Goal: Information Seeking & Learning: Learn about a topic

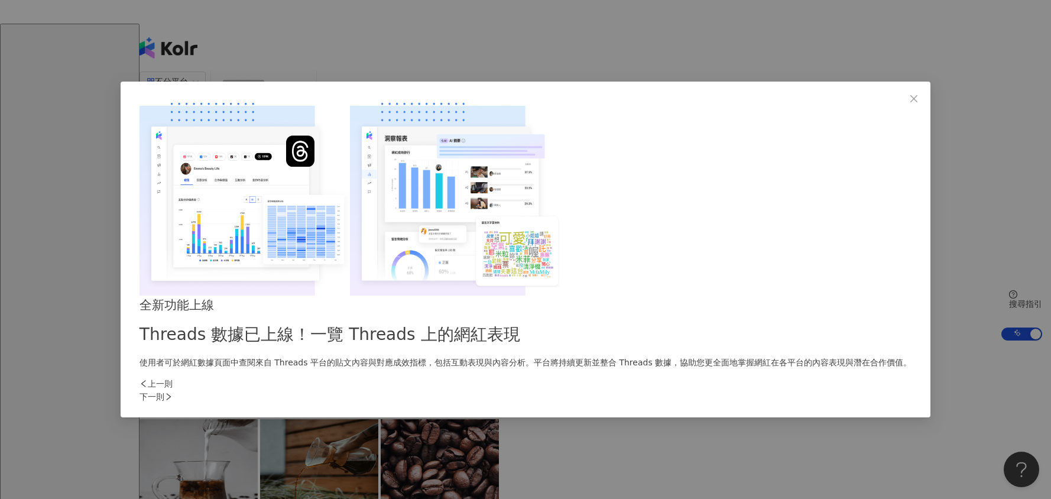
click at [734, 390] on div "下一則" at bounding box center [525, 396] width 772 height 13
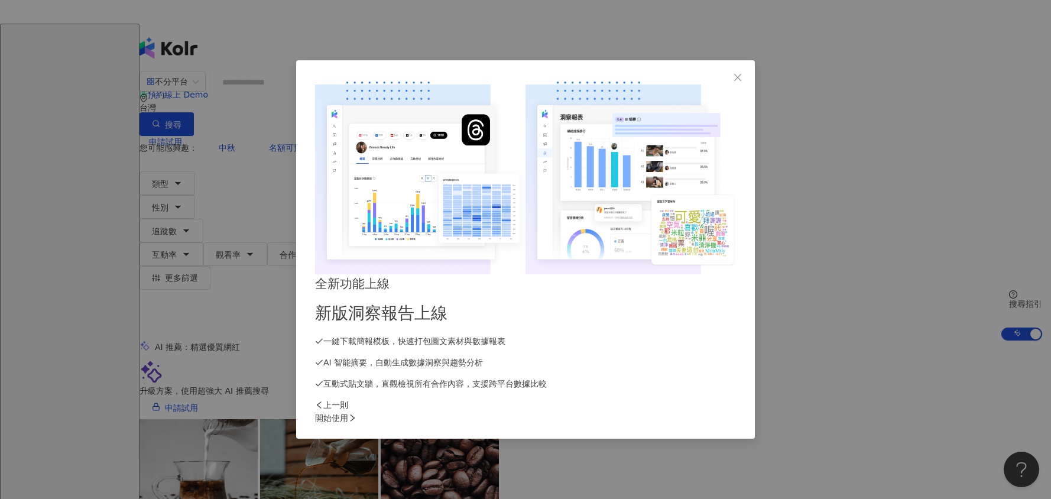
click at [734, 401] on div "開始使用" at bounding box center [525, 417] width 421 height 13
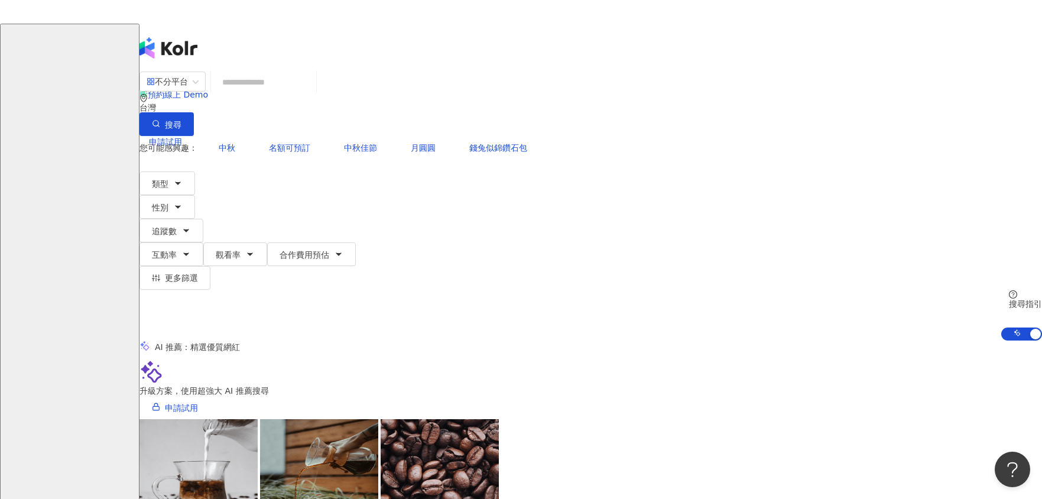
click at [311, 93] on input "search" at bounding box center [264, 82] width 96 height 22
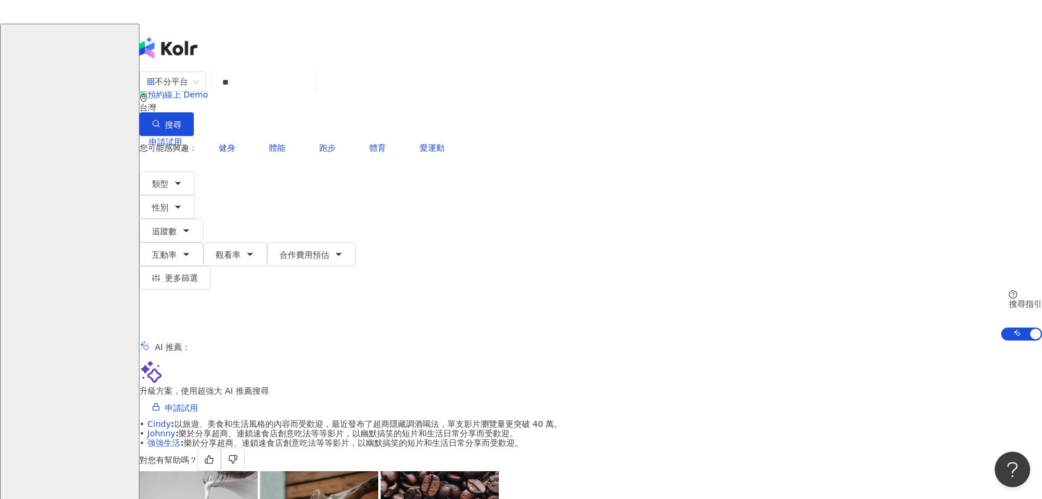
type input "*"
type input "***"
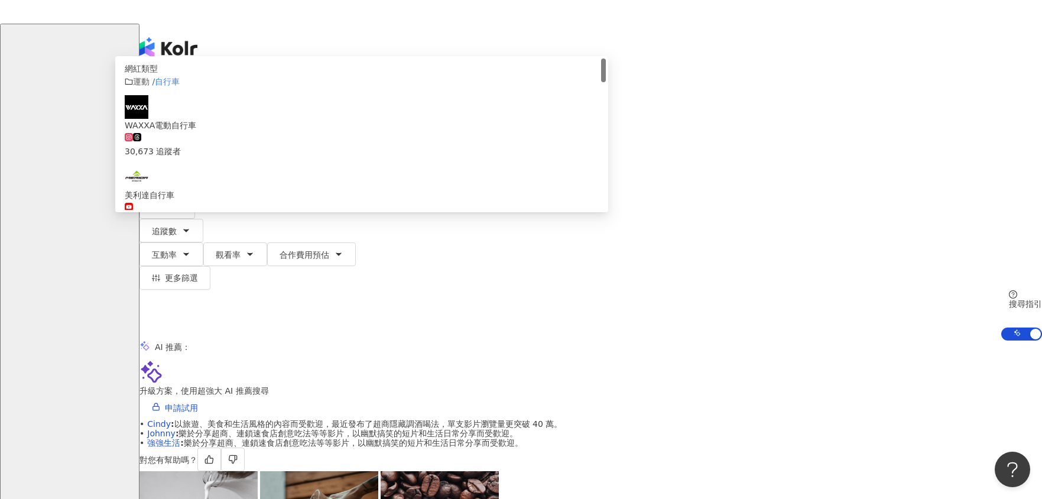
click at [311, 93] on input "***" at bounding box center [264, 82] width 96 height 22
click at [196, 158] on div "不分平台 *** 台灣 搜尋 84453434-9f46-43ea-927d-db0a003aff0a cf253c77-0c48-4fc9-b271-410…" at bounding box center [590, 205] width 902 height 269
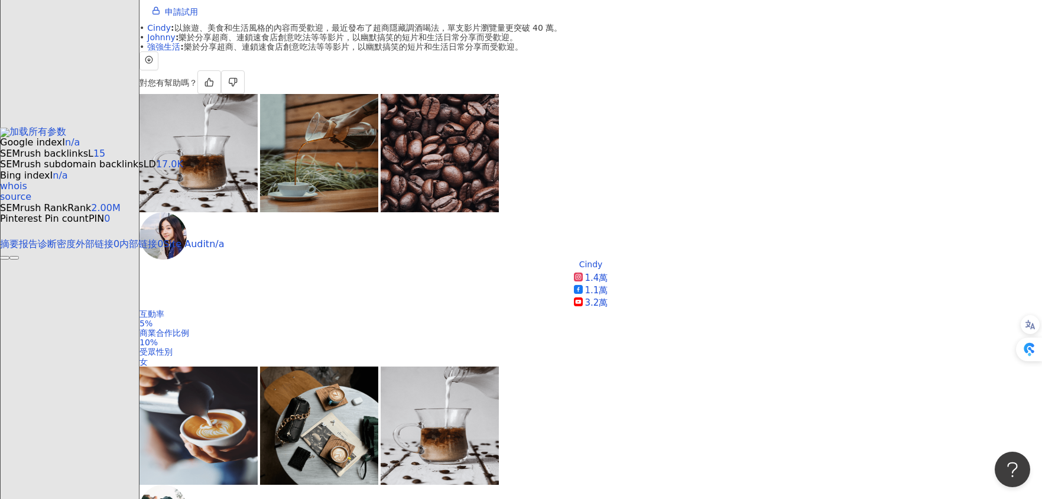
scroll to position [397, 0]
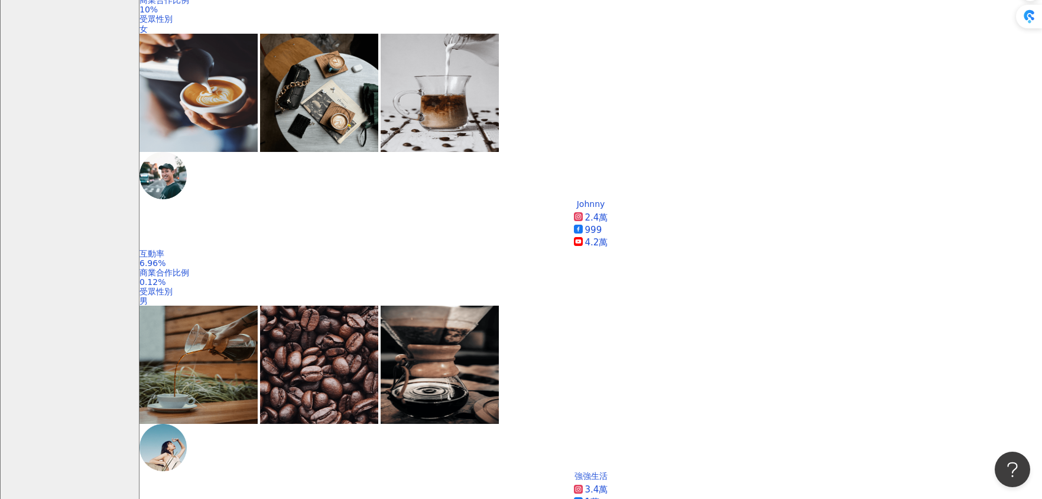
scroll to position [716, 0]
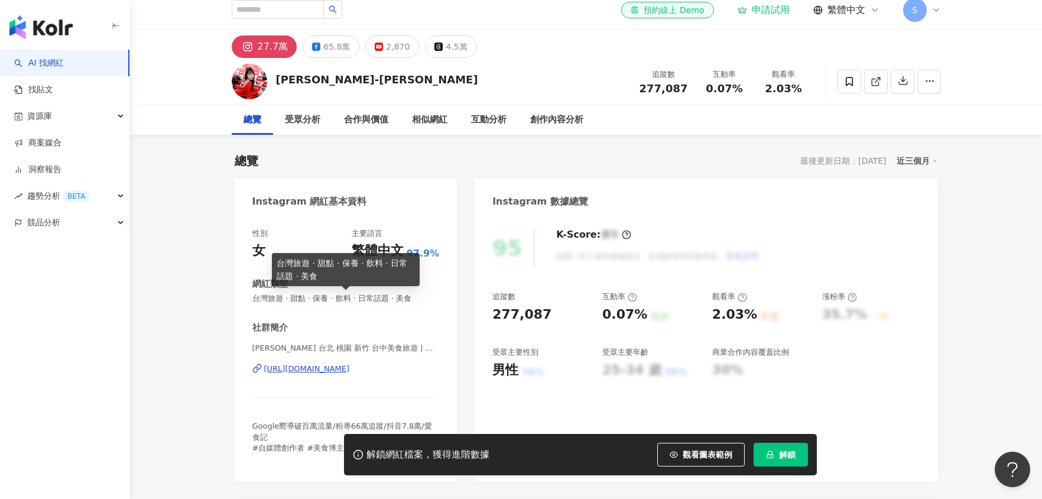
scroll to position [29, 0]
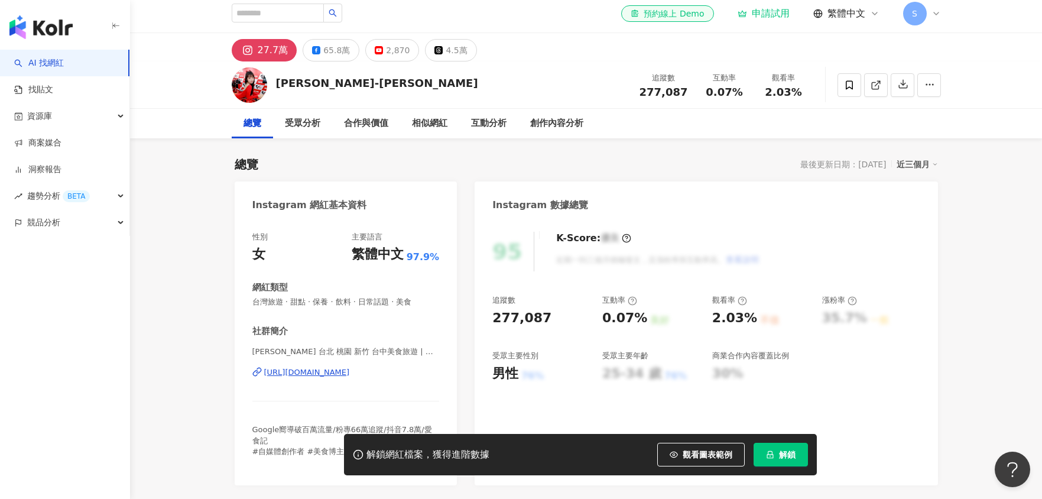
click at [436, 201] on div "Instagram 網紅基本資料" at bounding box center [346, 200] width 223 height 38
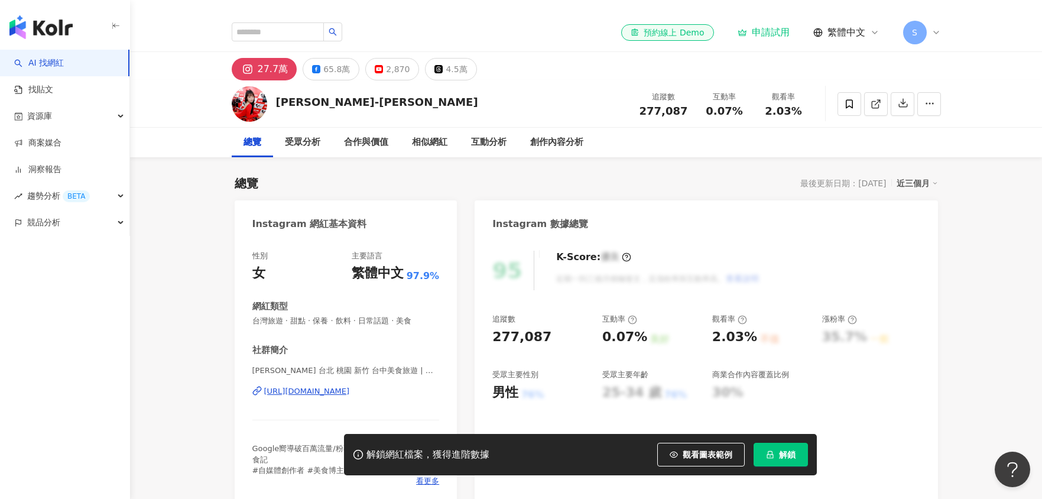
scroll to position [0, 0]
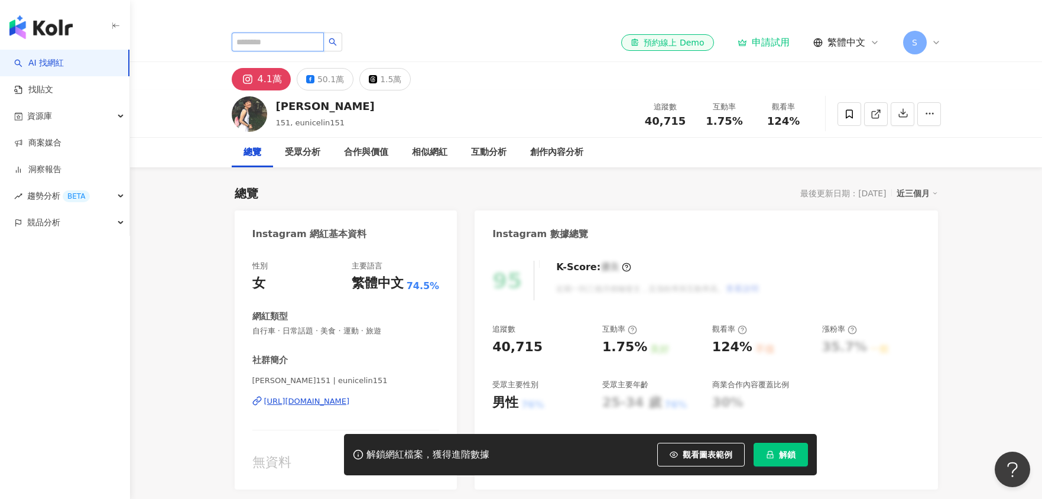
click at [266, 42] on input "search" at bounding box center [278, 42] width 92 height 19
type input "*"
type input "**"
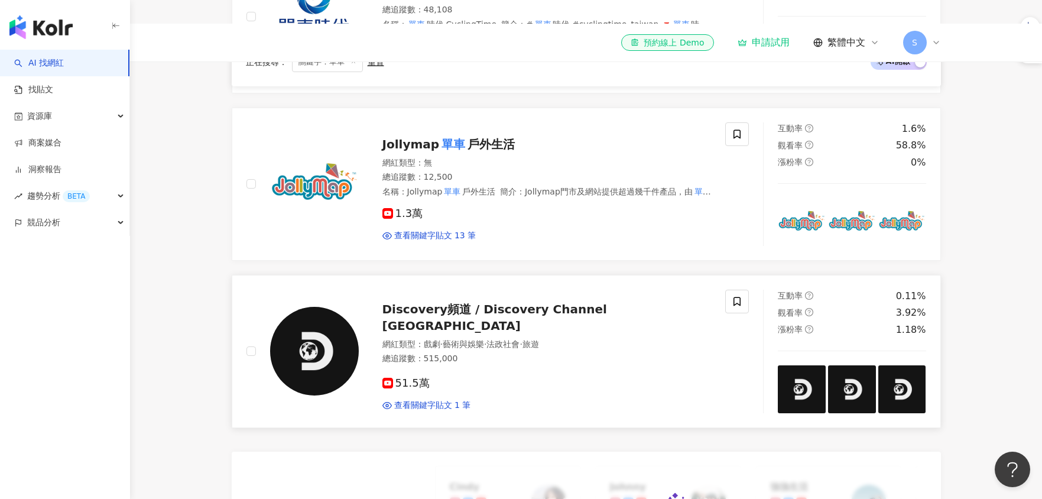
scroll to position [693, 0]
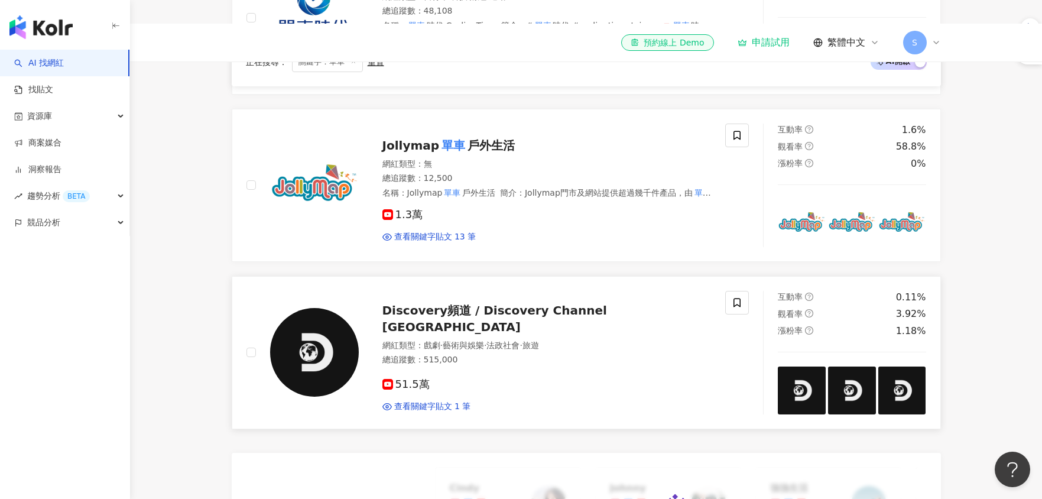
click at [457, 326] on span "Discovery頻道 / Discovery Channel Taiwan" at bounding box center [494, 318] width 225 height 31
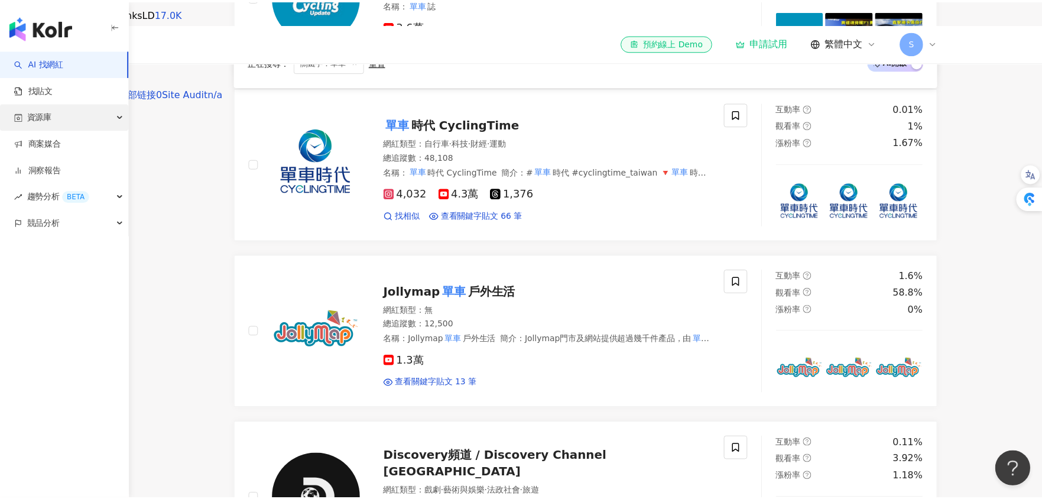
scroll to position [556, 0]
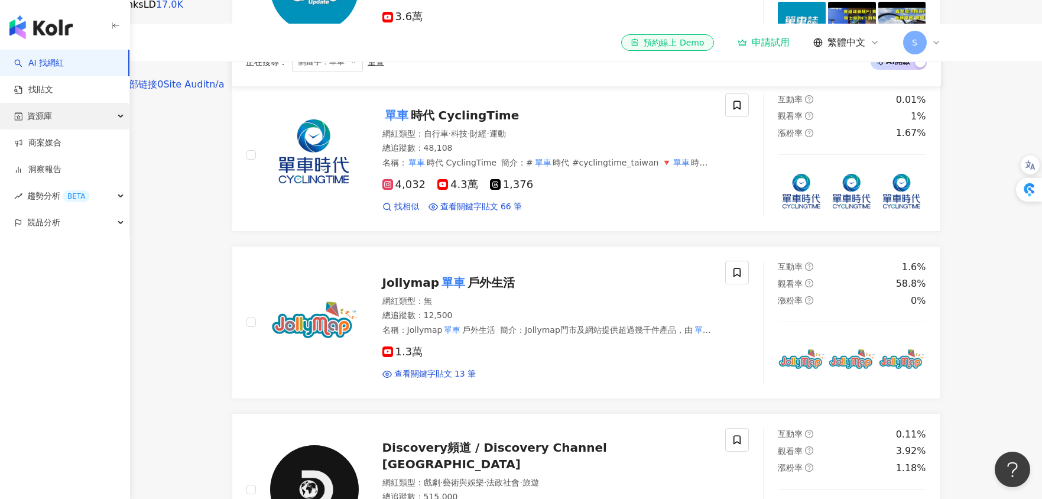
click at [89, 118] on div "資源庫" at bounding box center [64, 116] width 129 height 27
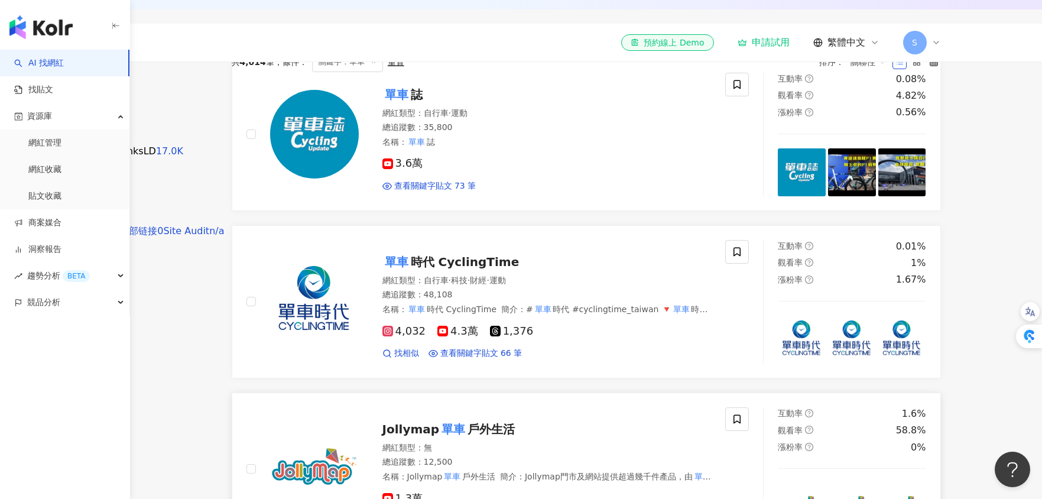
scroll to position [307, 0]
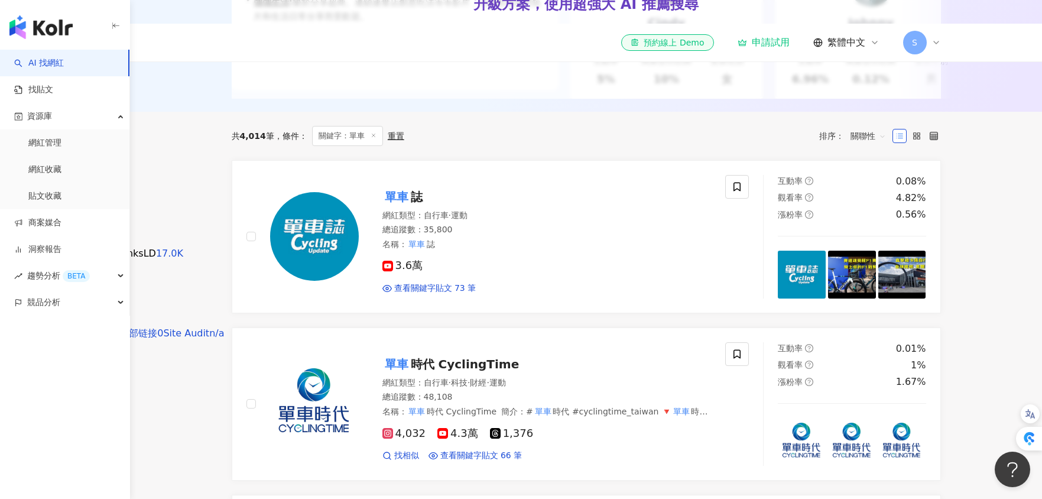
click at [374, 138] on icon at bounding box center [374, 135] width 6 height 6
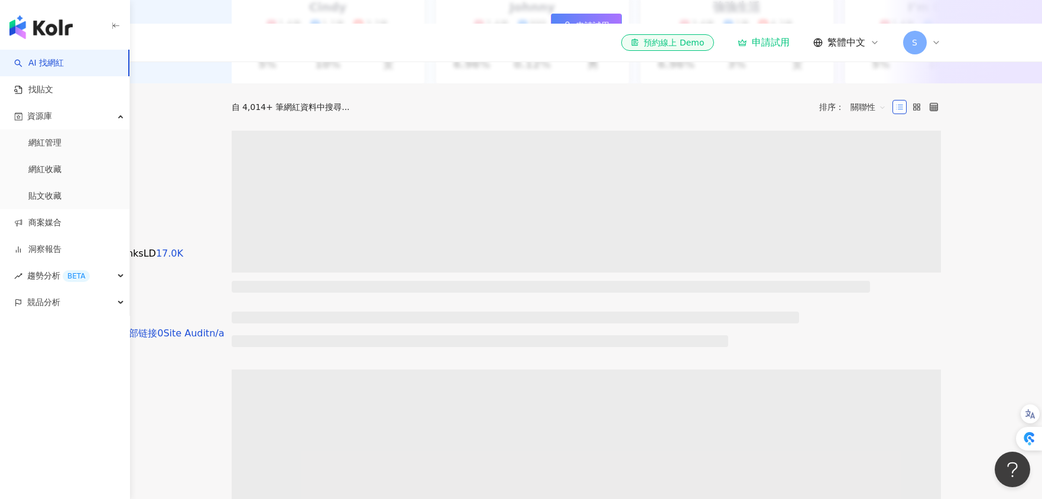
scroll to position [17, 0]
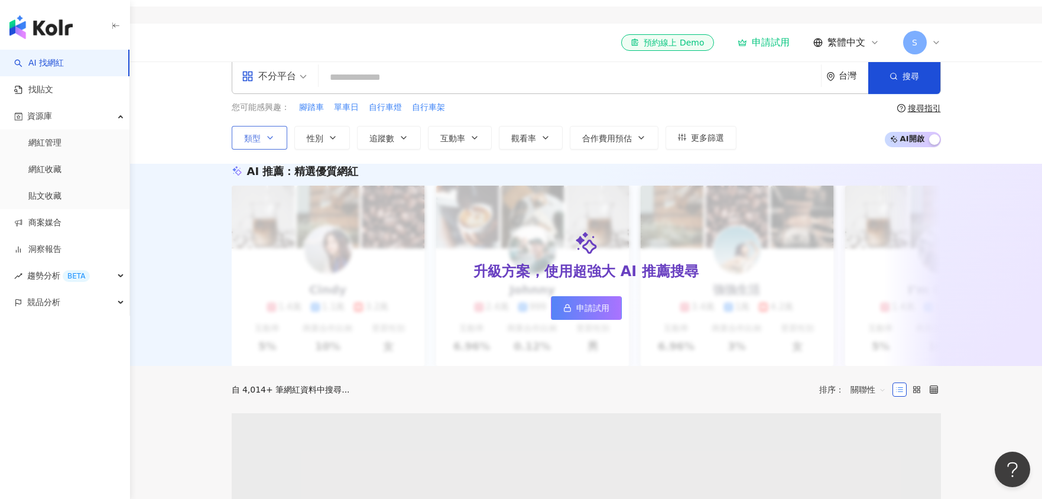
click at [250, 137] on span "類型" at bounding box center [252, 138] width 17 height 9
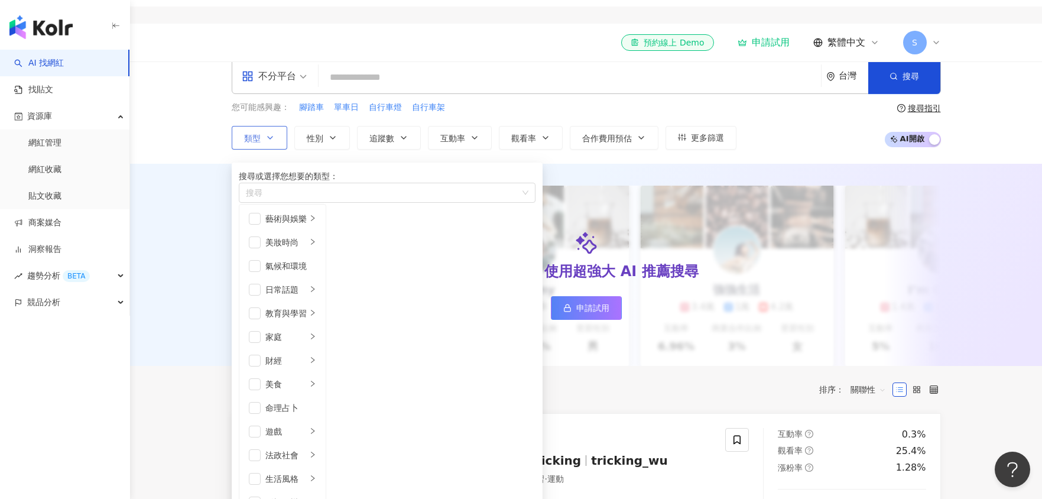
scroll to position [304, 0]
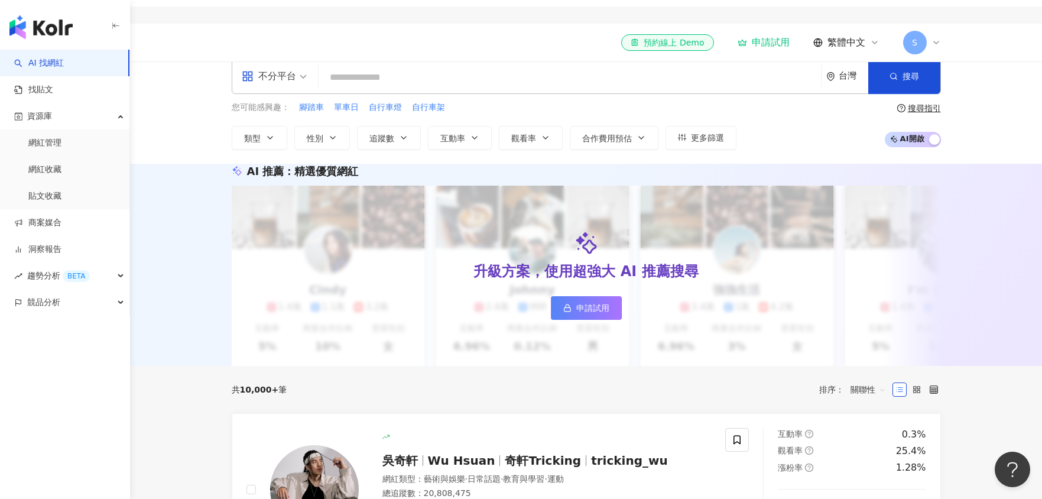
click at [413, 72] on input "search" at bounding box center [569, 77] width 493 height 22
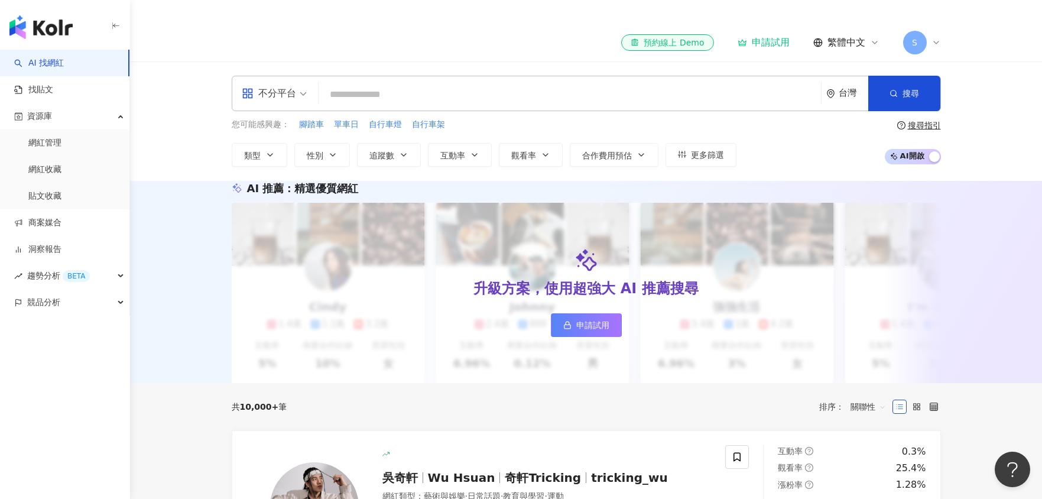
click at [365, 95] on input "search" at bounding box center [569, 94] width 493 height 22
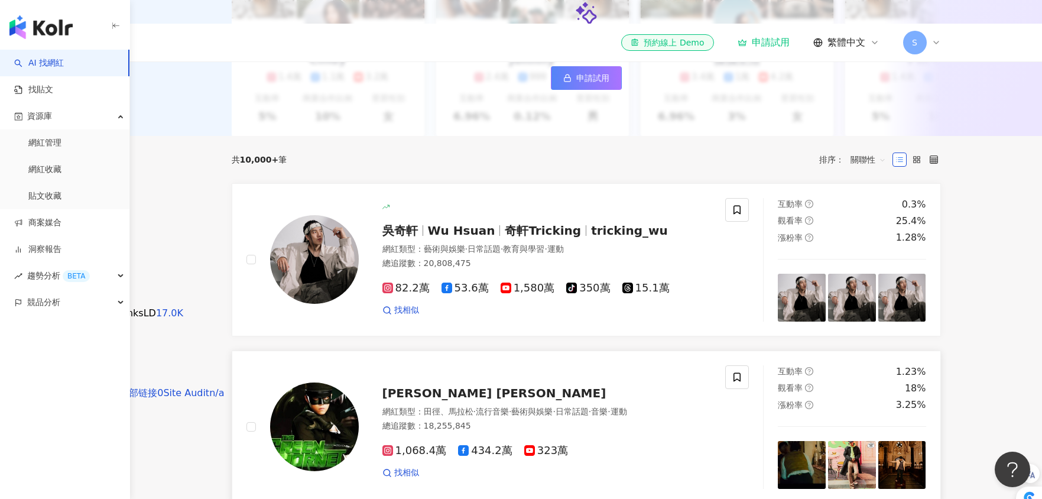
scroll to position [244, 0]
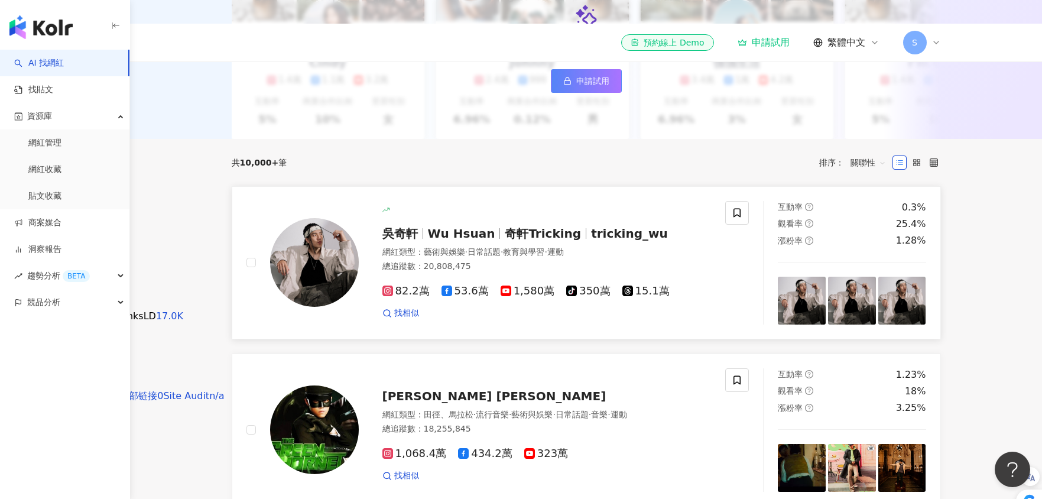
click at [443, 241] on span "Wu Hsuan" at bounding box center [461, 233] width 67 height 14
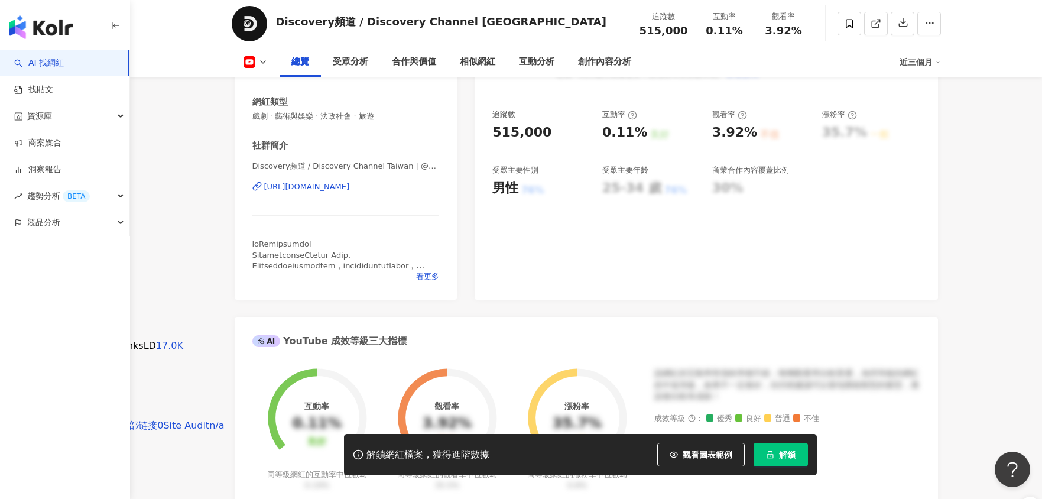
scroll to position [223, 0]
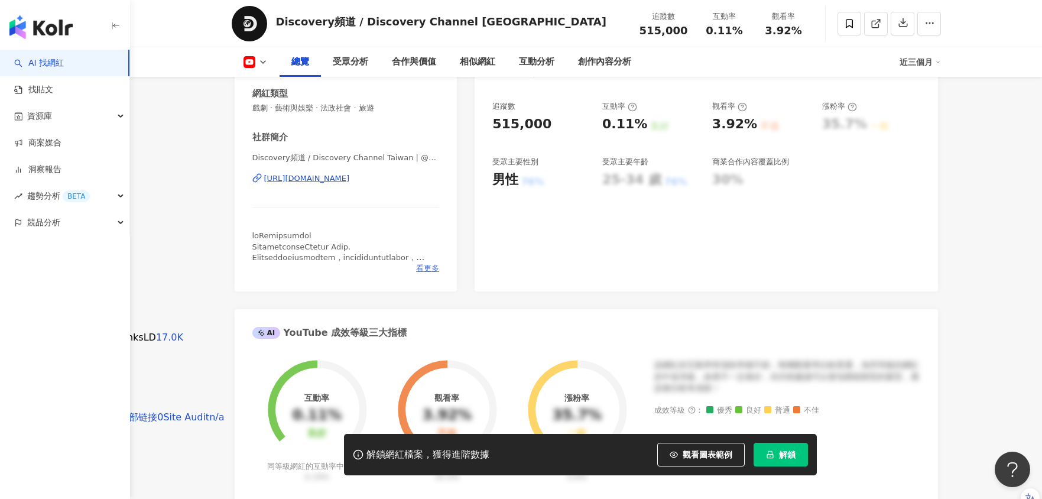
click at [424, 267] on span "看更多" at bounding box center [427, 268] width 23 height 11
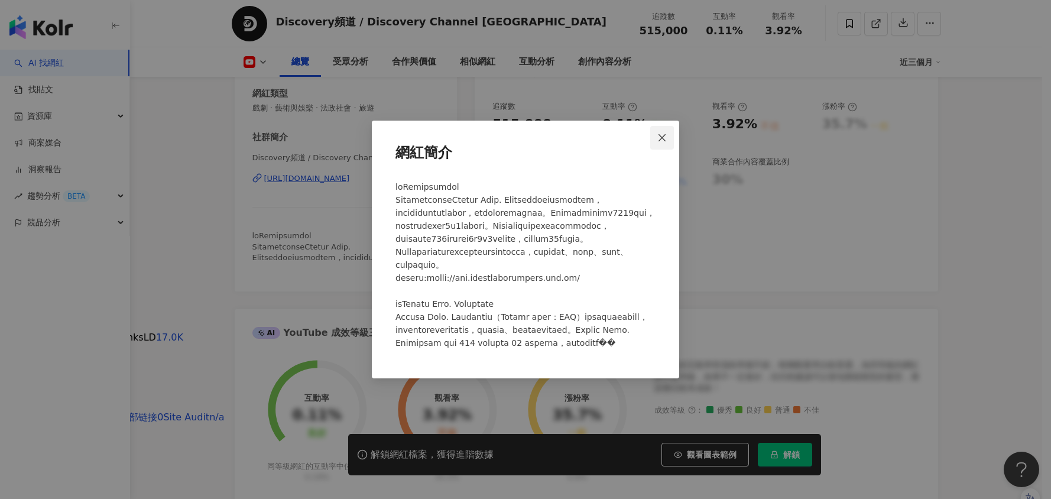
click at [658, 133] on icon "close" at bounding box center [661, 137] width 9 height 9
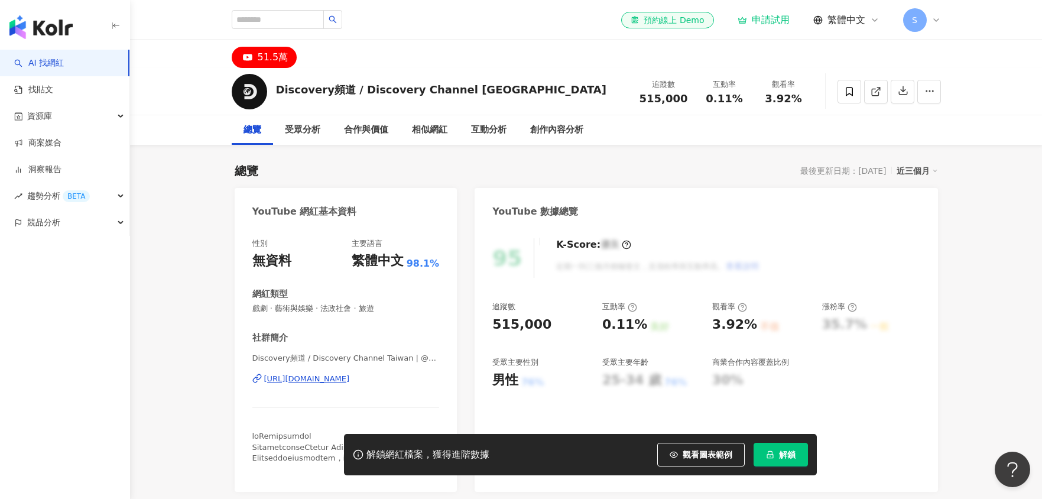
scroll to position [22, 0]
click at [265, 56] on div "51.5萬" at bounding box center [273, 58] width 31 height 17
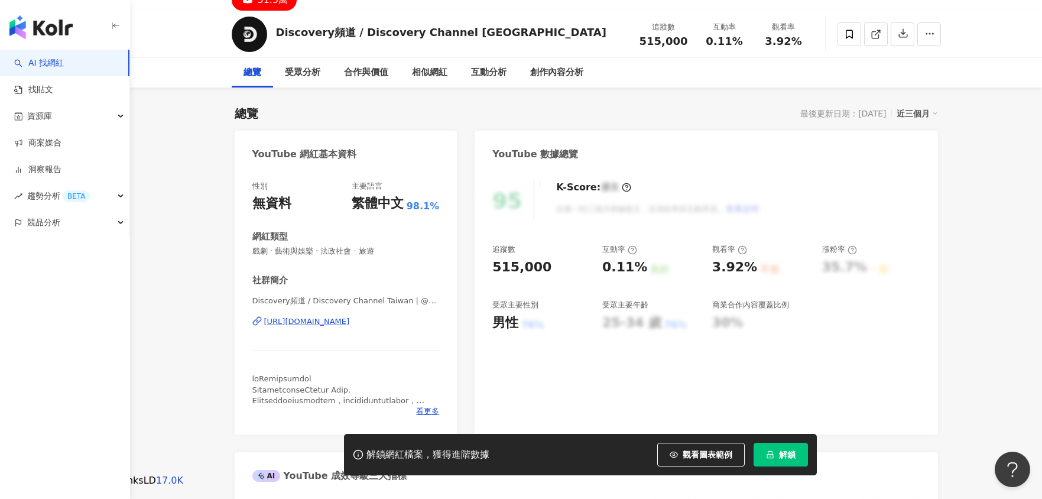
scroll to position [0, 0]
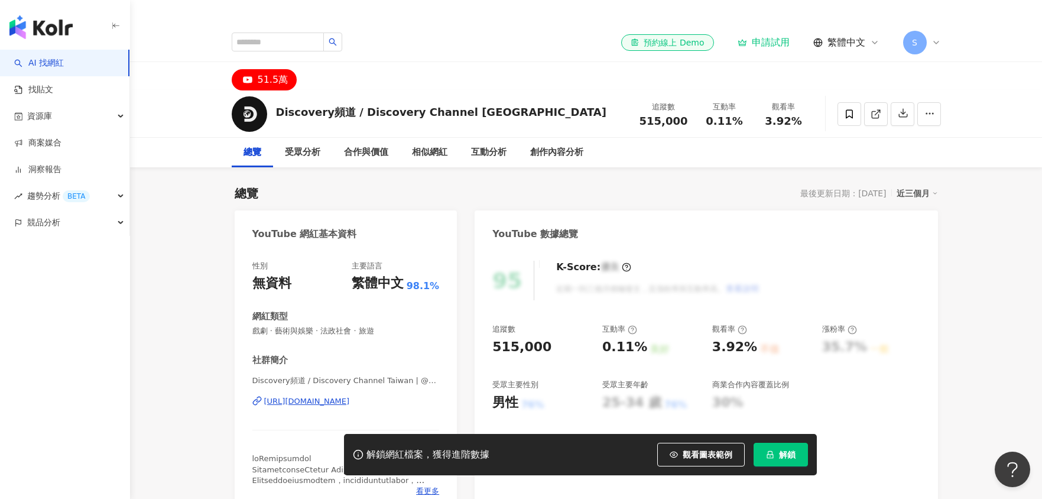
scroll to position [8, 0]
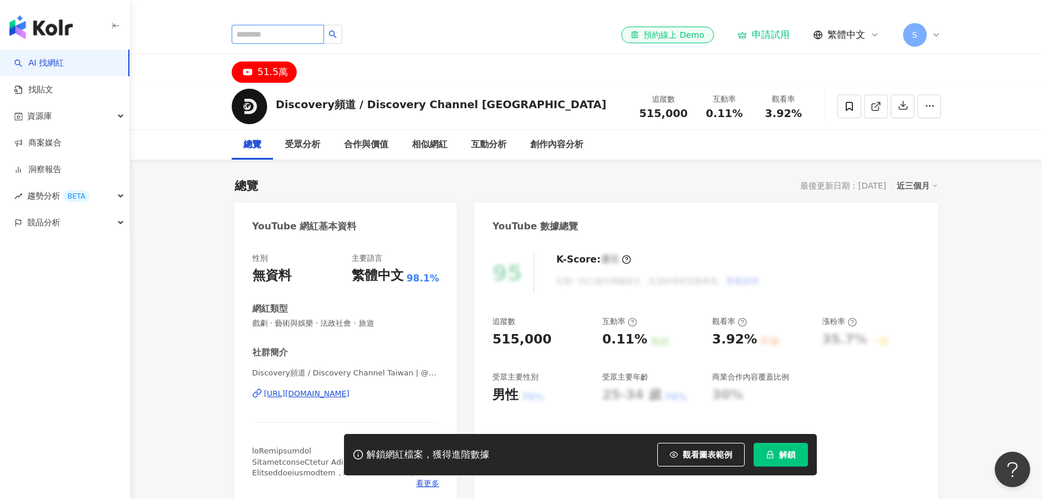
click at [288, 35] on input "search" at bounding box center [278, 34] width 92 height 19
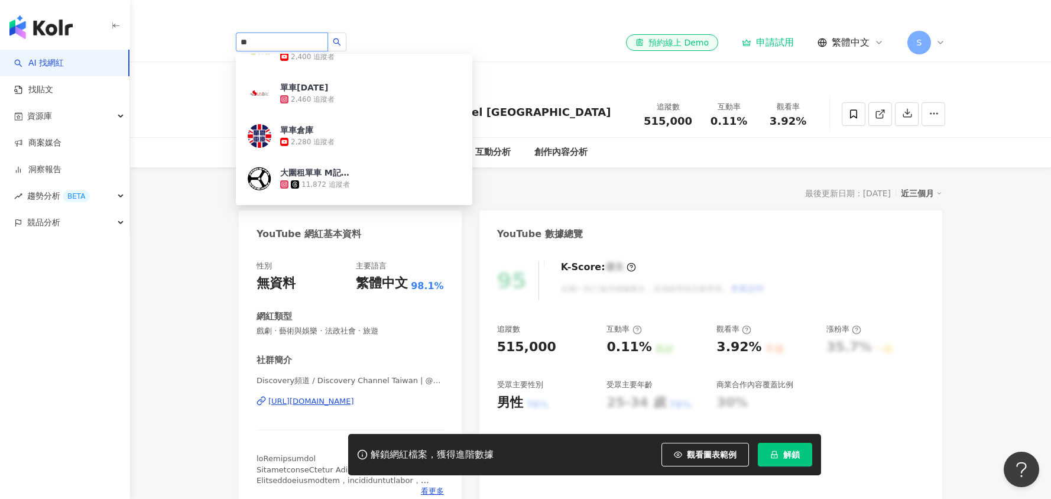
scroll to position [113, 0]
click at [280, 41] on input "**" at bounding box center [282, 42] width 92 height 19
type input "*"
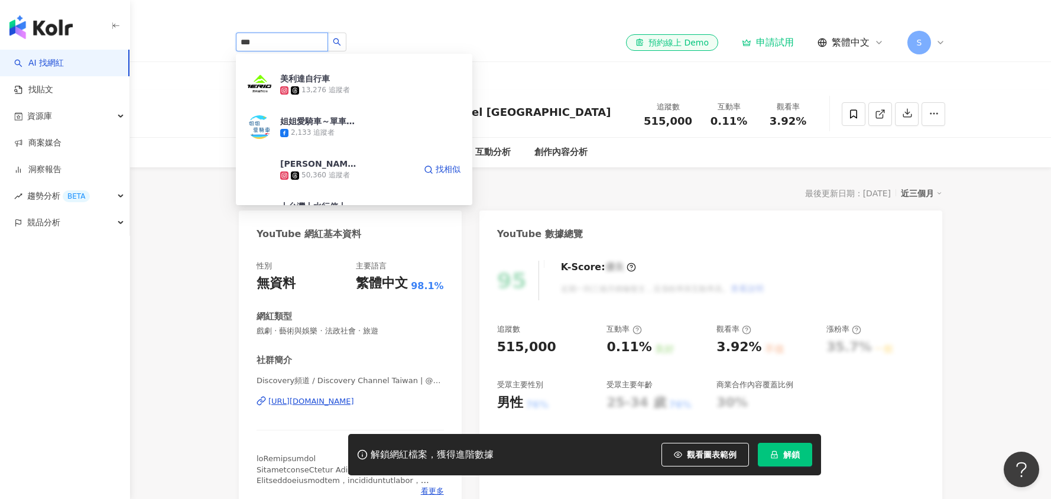
scroll to position [263, 0]
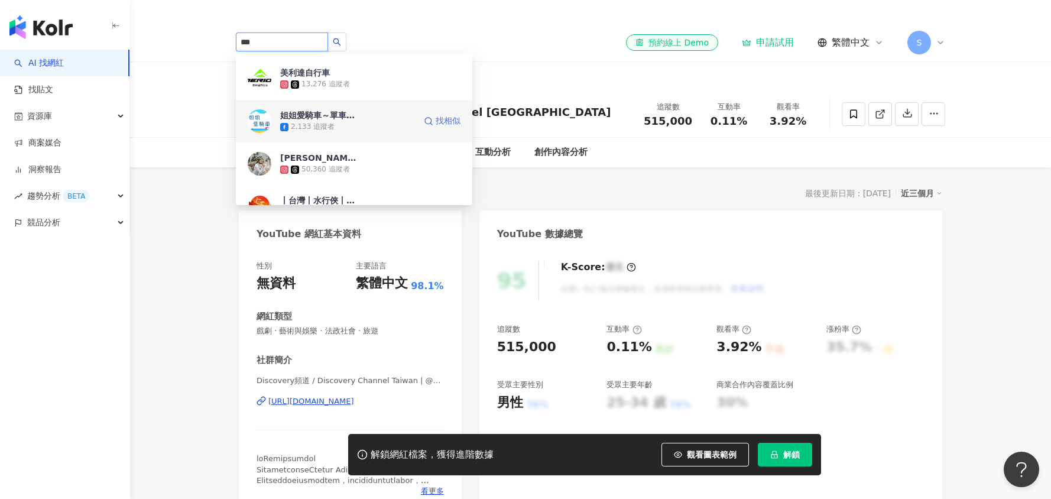
click at [442, 119] on span "找相似" at bounding box center [448, 121] width 25 height 12
type input "***"
click at [307, 37] on input "***" at bounding box center [282, 42] width 92 height 19
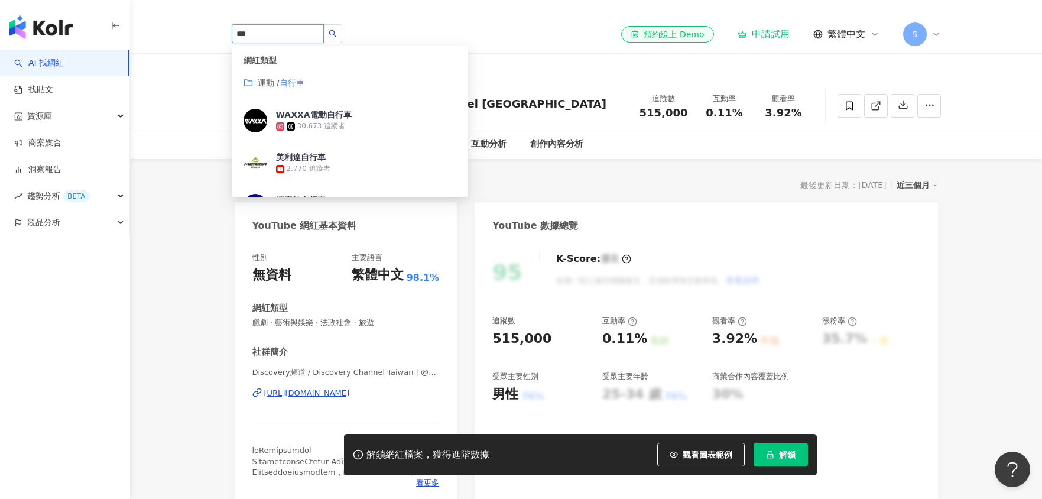
scroll to position [0, 0]
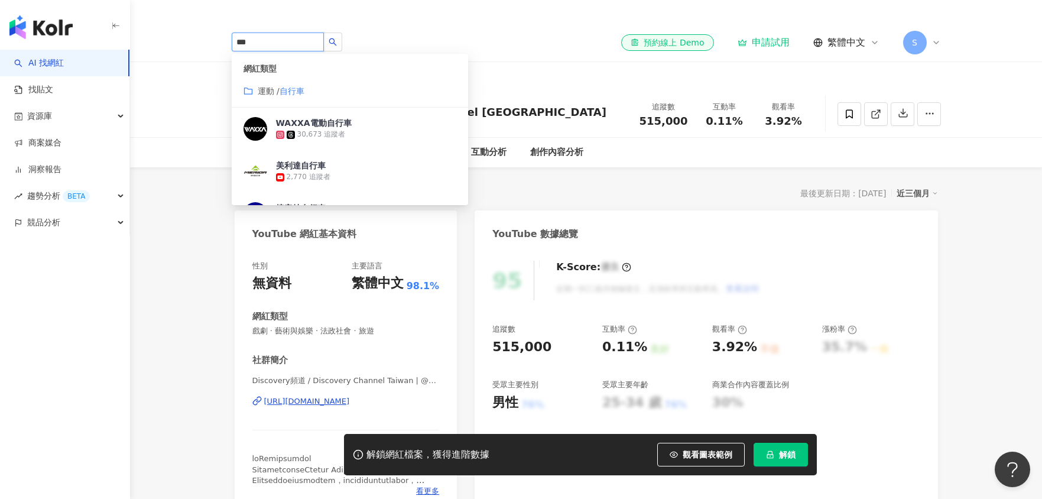
click at [288, 38] on input "***" at bounding box center [278, 42] width 92 height 19
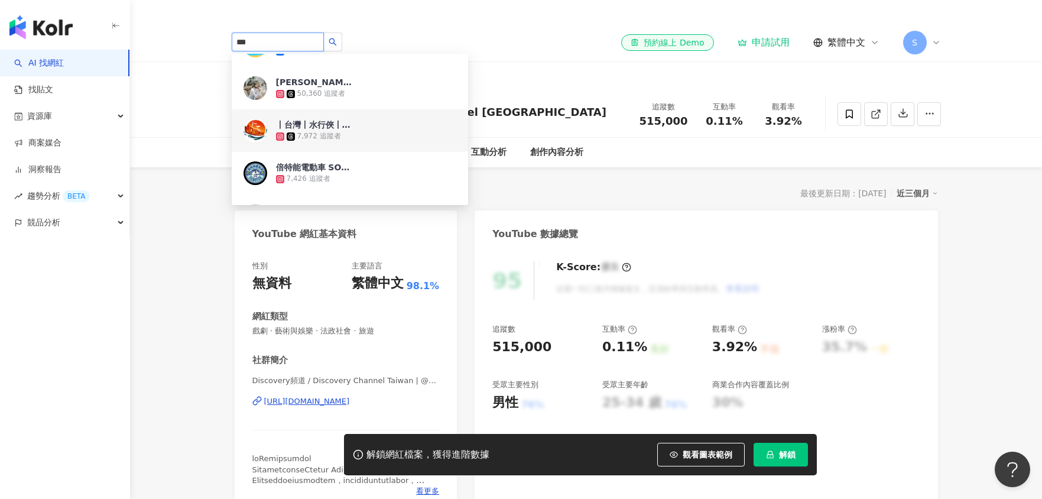
scroll to position [331, 0]
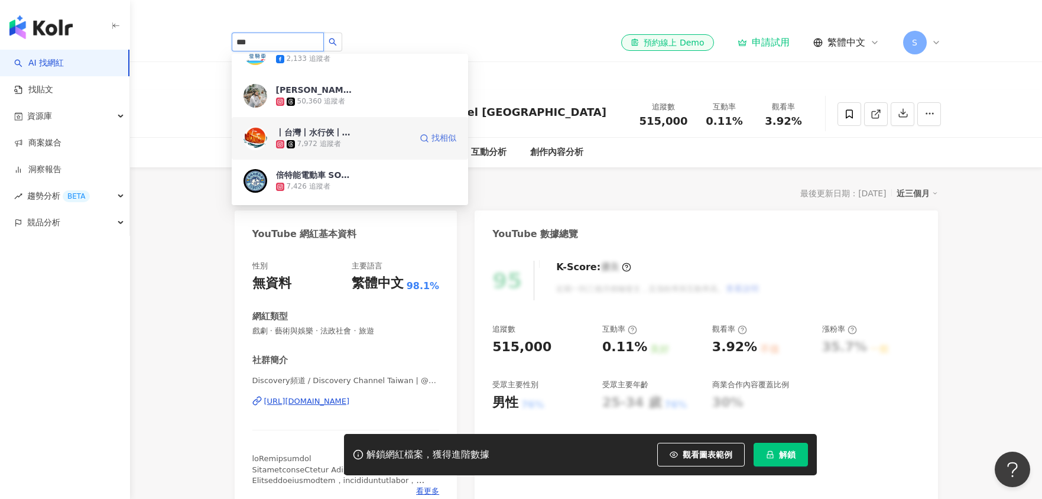
click at [435, 138] on span "找相似" at bounding box center [443, 138] width 25 height 12
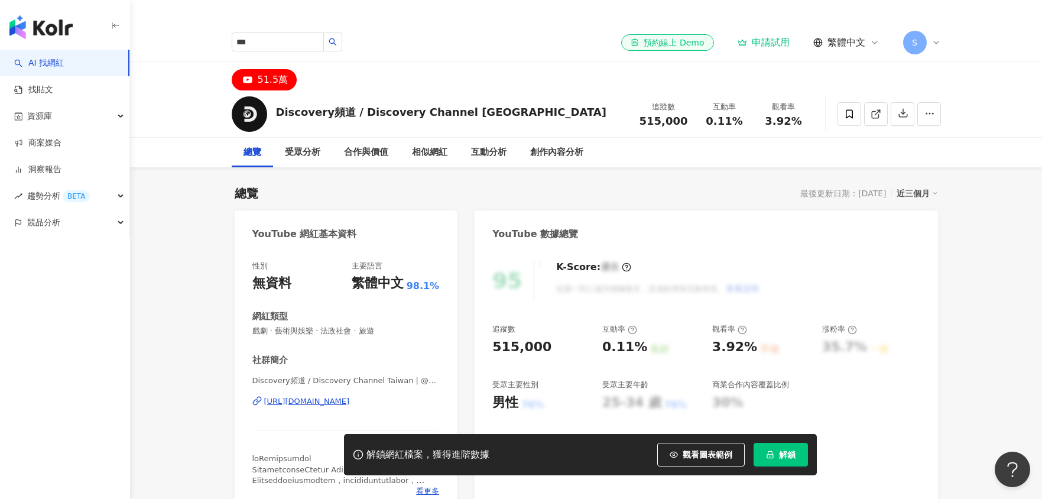
click at [537, 48] on div "自行車 *** 網紅類型 運動 / 自行車 WAXXA電動自行車 30,673 追蹤者 美利達自行車 2,770 追蹤者 捷安特自行車 146,639 追蹤者…" at bounding box center [586, 43] width 709 height 38
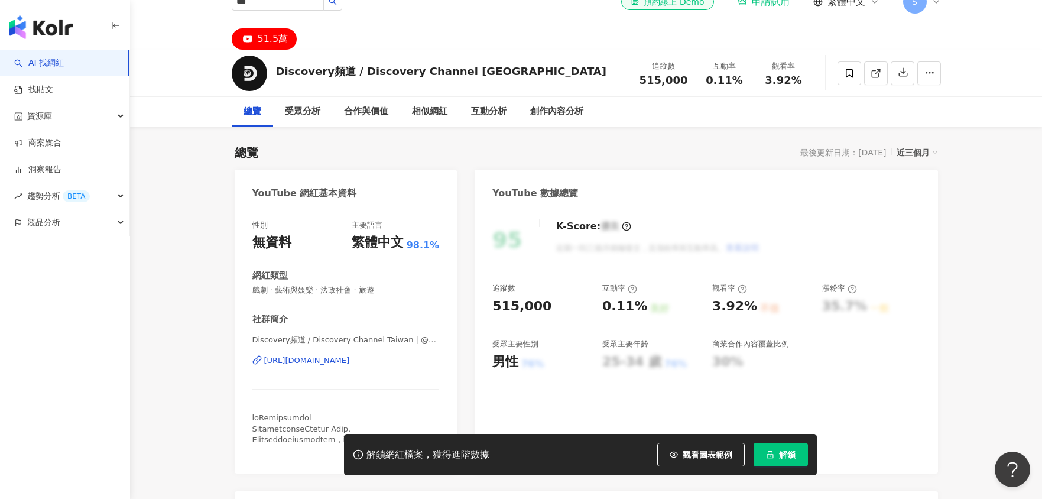
scroll to position [0, 0]
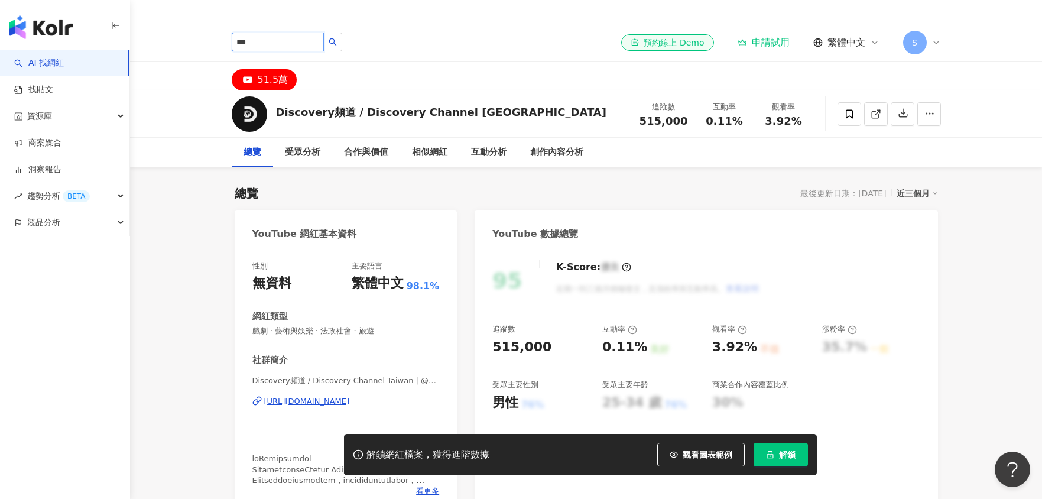
click at [288, 40] on input "***" at bounding box center [278, 42] width 92 height 19
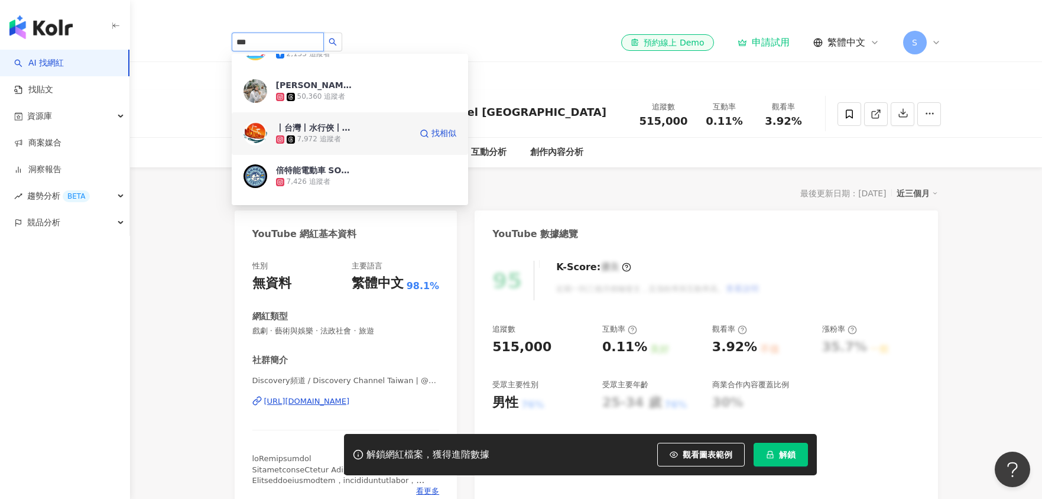
scroll to position [333, 0]
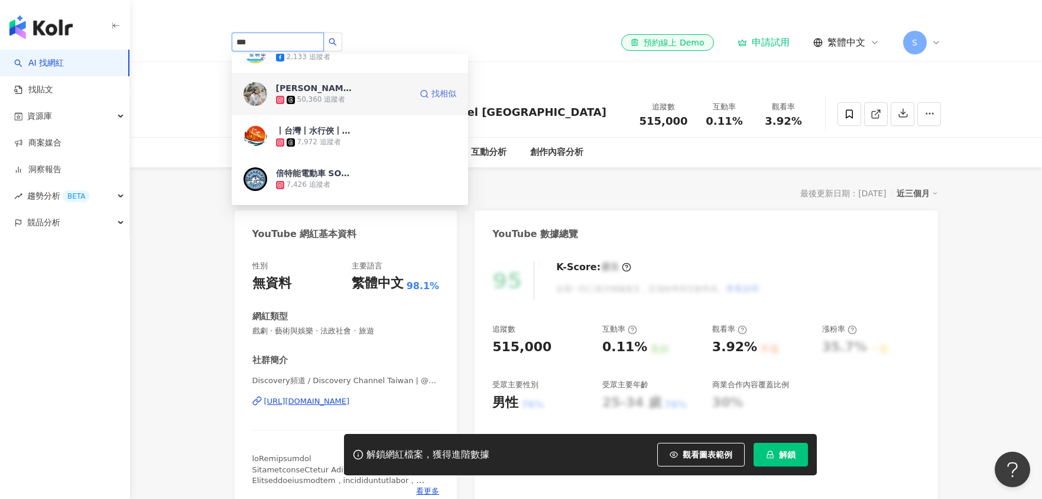
click at [432, 95] on span "找相似" at bounding box center [443, 94] width 25 height 12
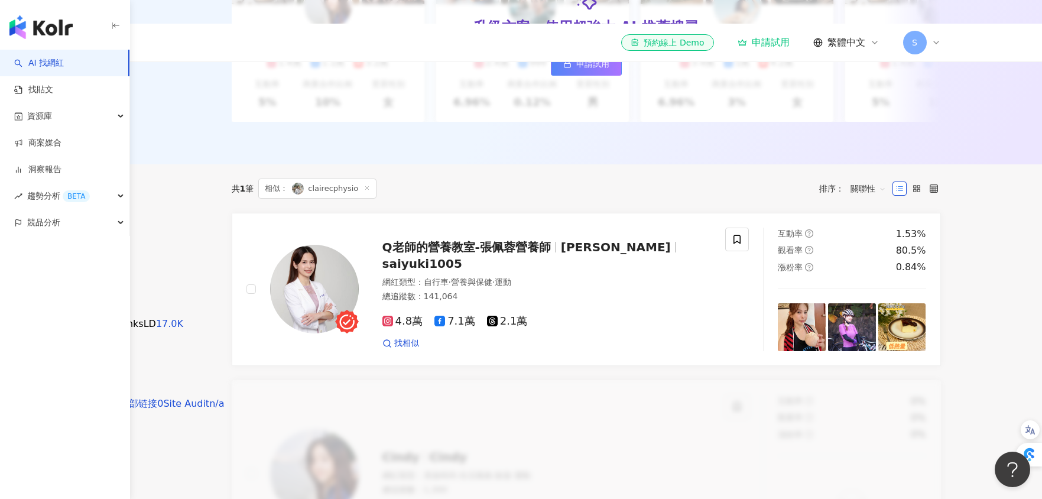
scroll to position [307, 0]
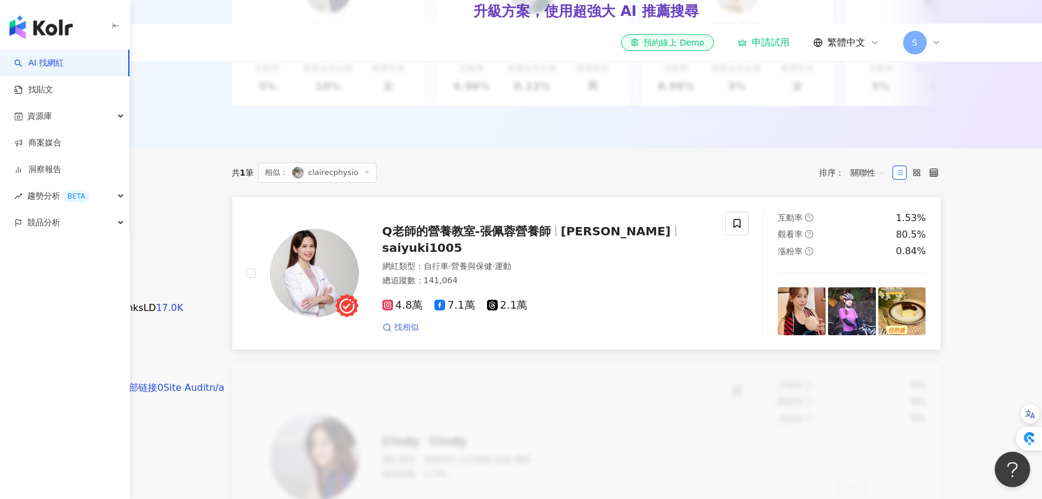
click at [410, 333] on span "找相似" at bounding box center [406, 328] width 25 height 12
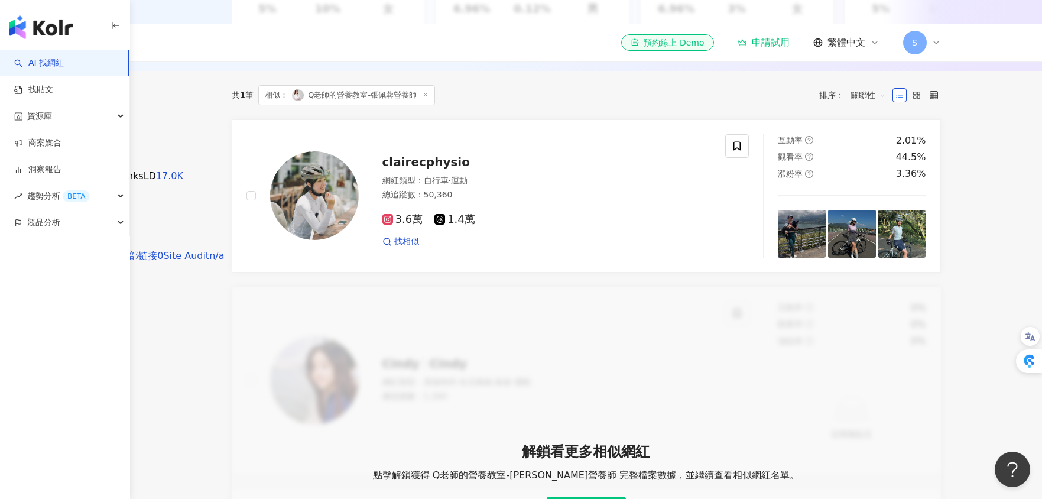
scroll to position [379, 0]
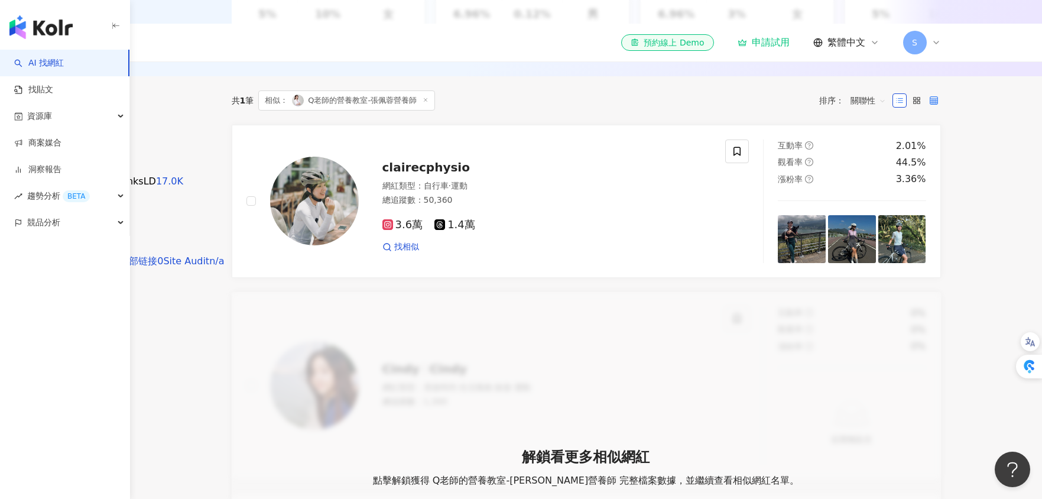
click at [927, 108] on label at bounding box center [934, 100] width 14 height 14
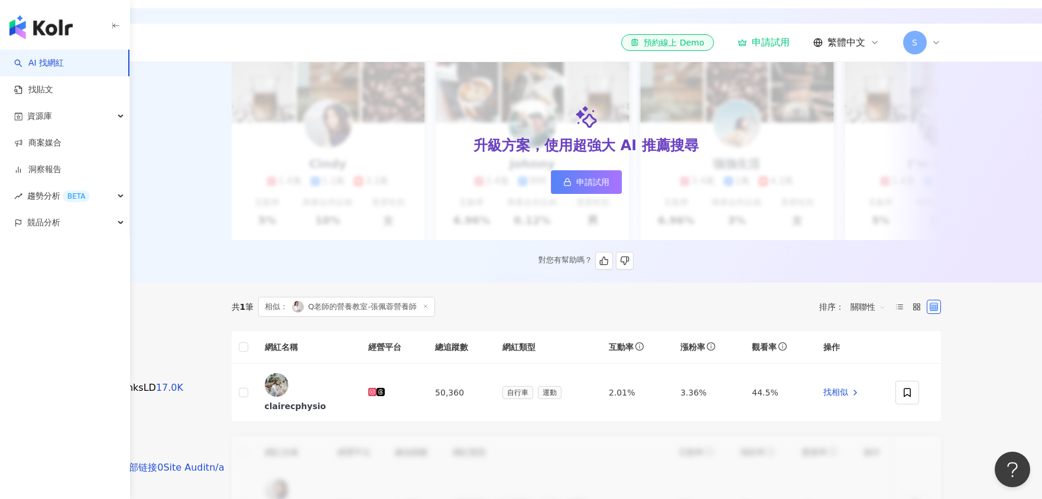
scroll to position [418, 0]
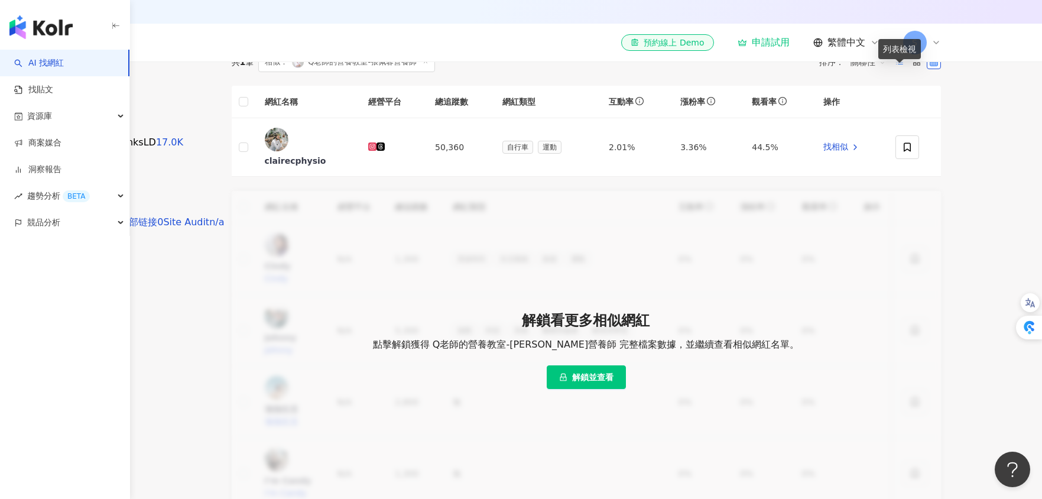
click at [898, 66] on icon at bounding box center [899, 62] width 8 height 8
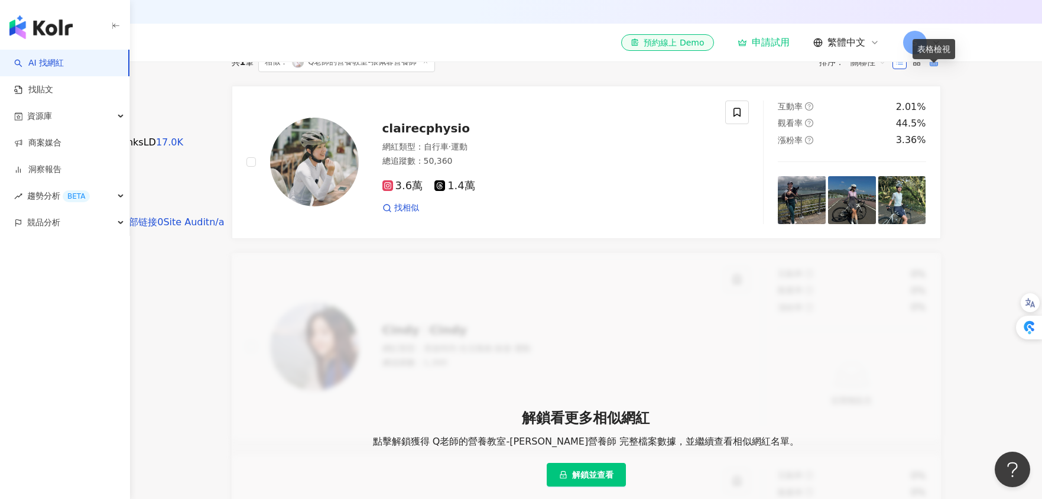
click at [934, 66] on icon at bounding box center [934, 62] width 8 height 8
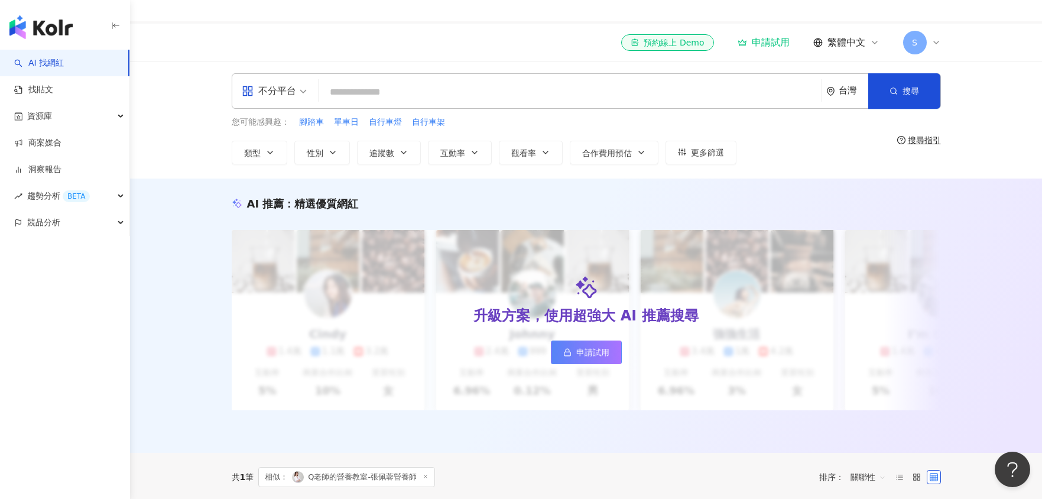
scroll to position [0, 0]
